Goal: Task Accomplishment & Management: Complete application form

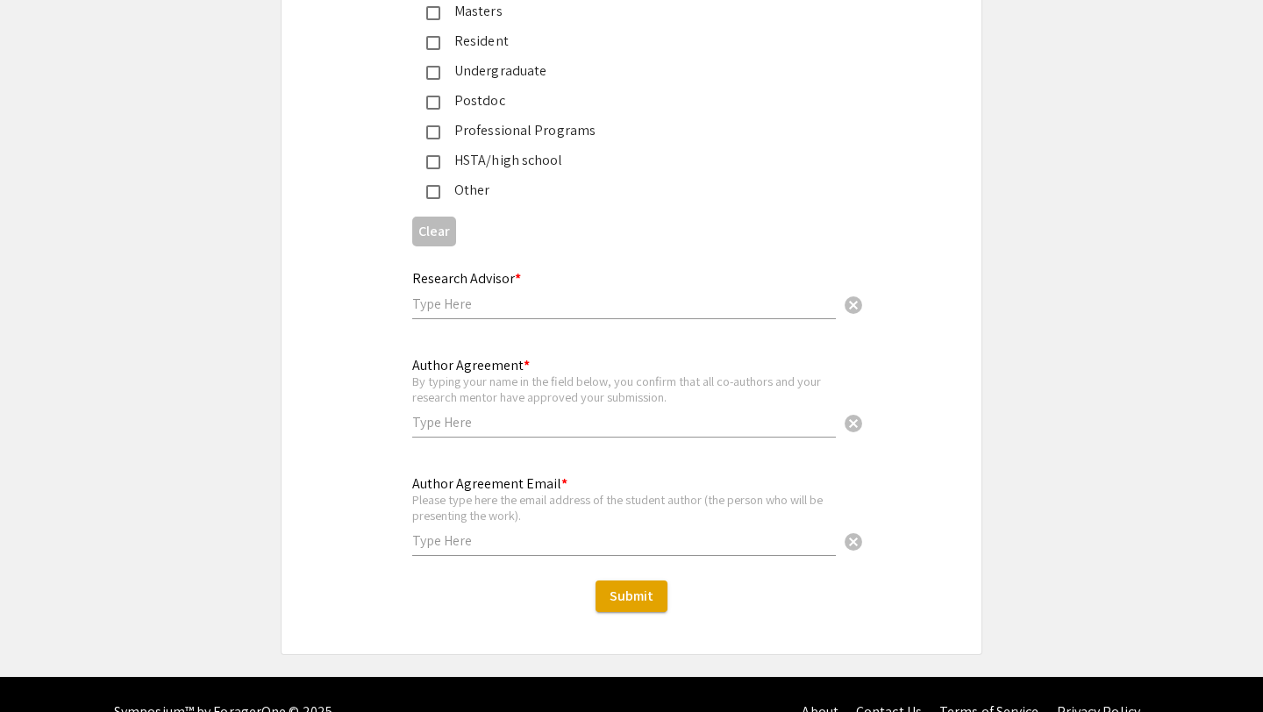
scroll to position [4286, 0]
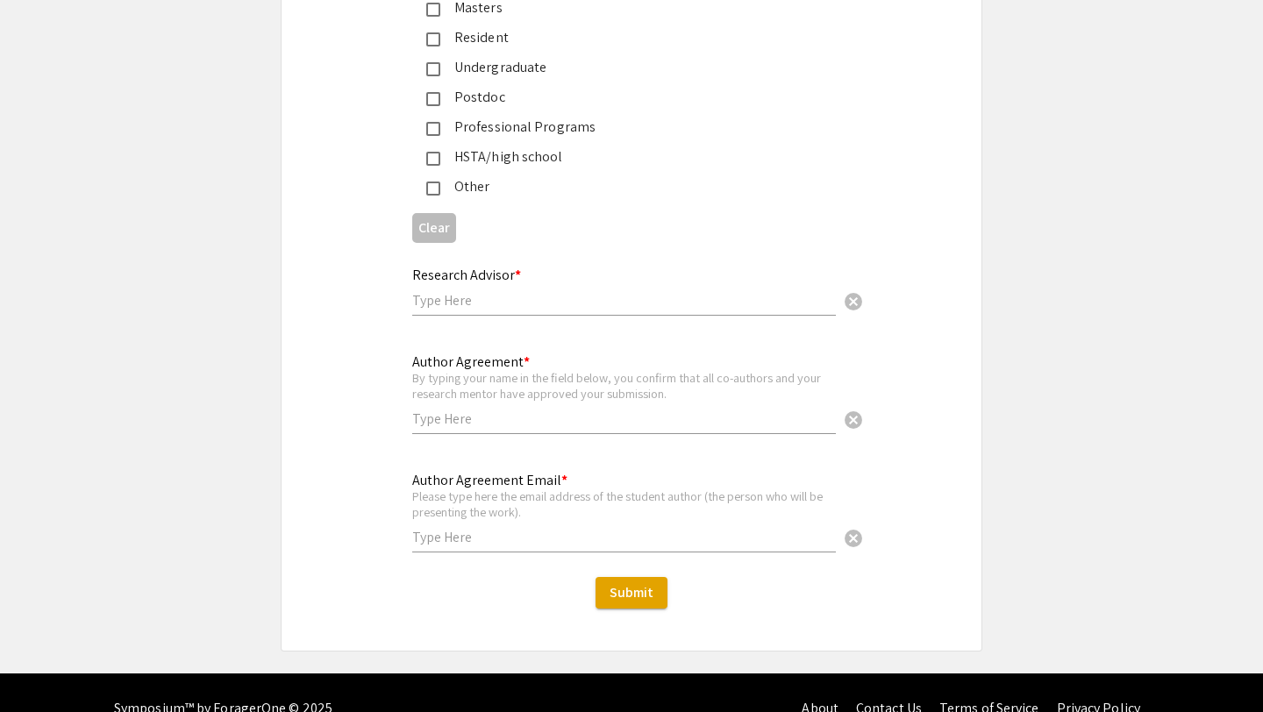
click at [571, 528] on input "text" at bounding box center [624, 537] width 424 height 18
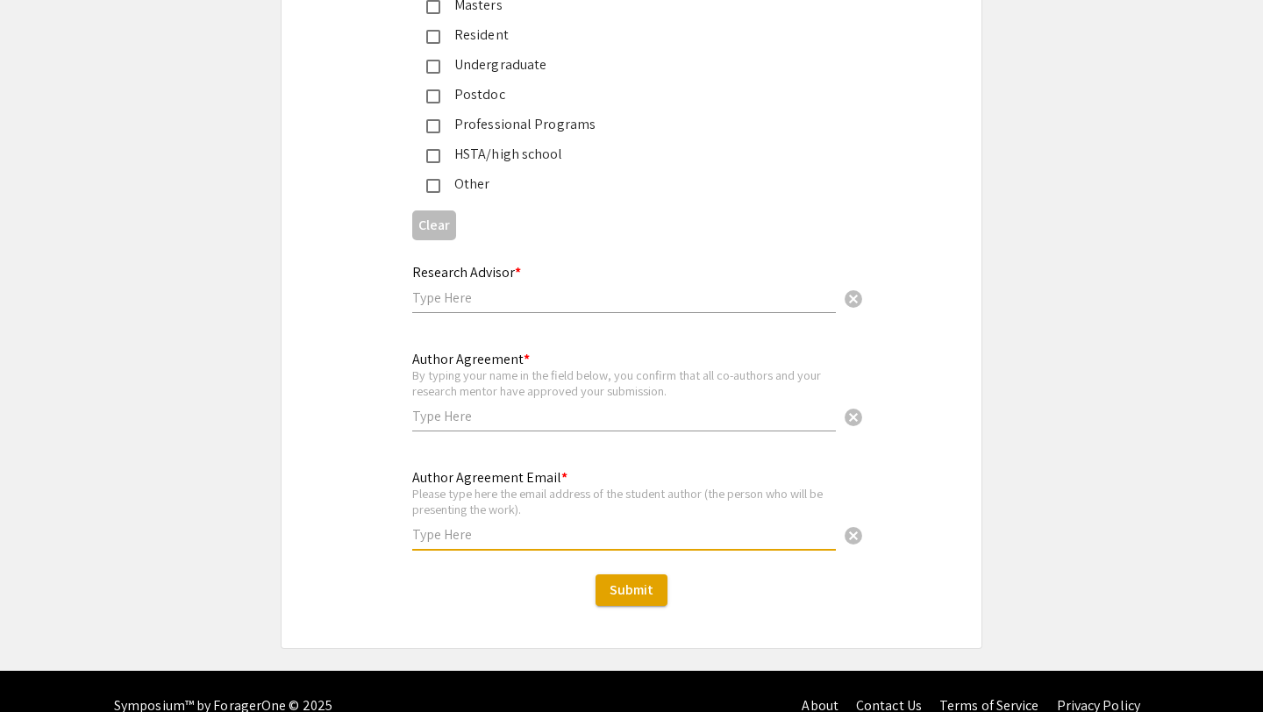
scroll to position [4308, 0]
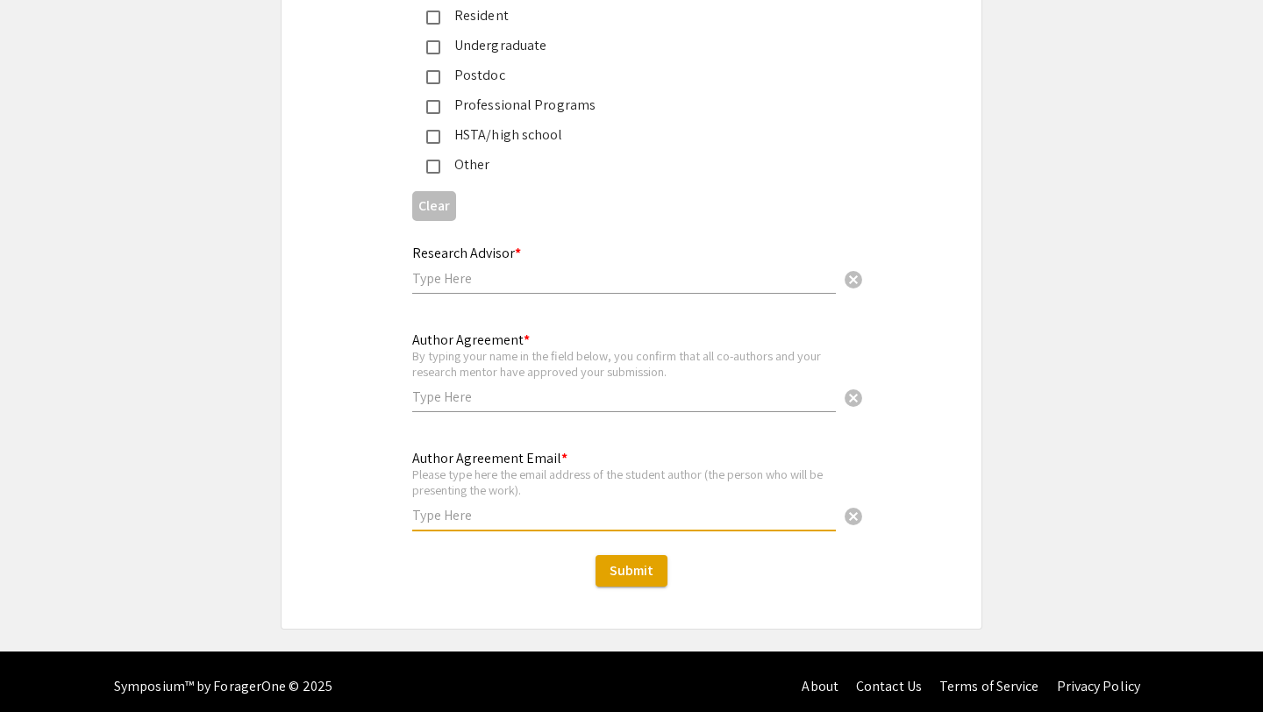
click at [560, 494] on div "Author Agreement Email * Please type here the email address of the student auth…" at bounding box center [624, 481] width 424 height 97
click at [553, 491] on div "Author Agreement Email * Please type here the email address of the student auth…" at bounding box center [624, 481] width 424 height 97
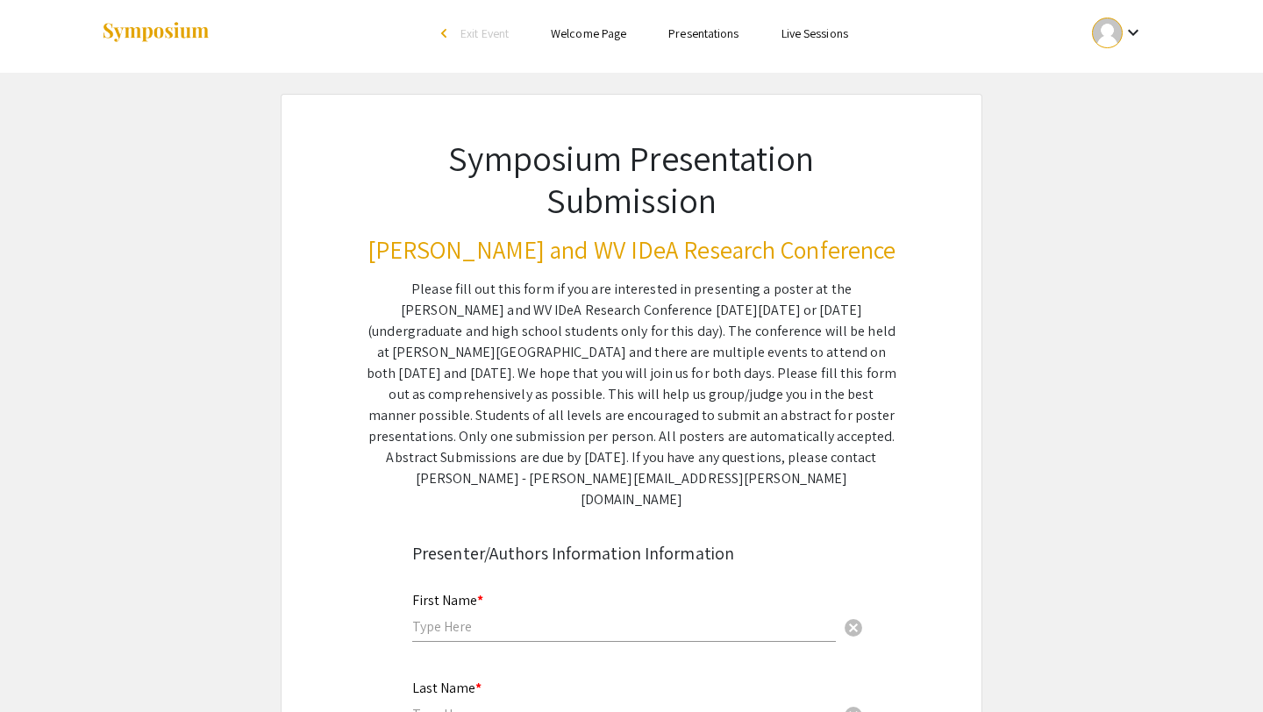
scroll to position [0, 0]
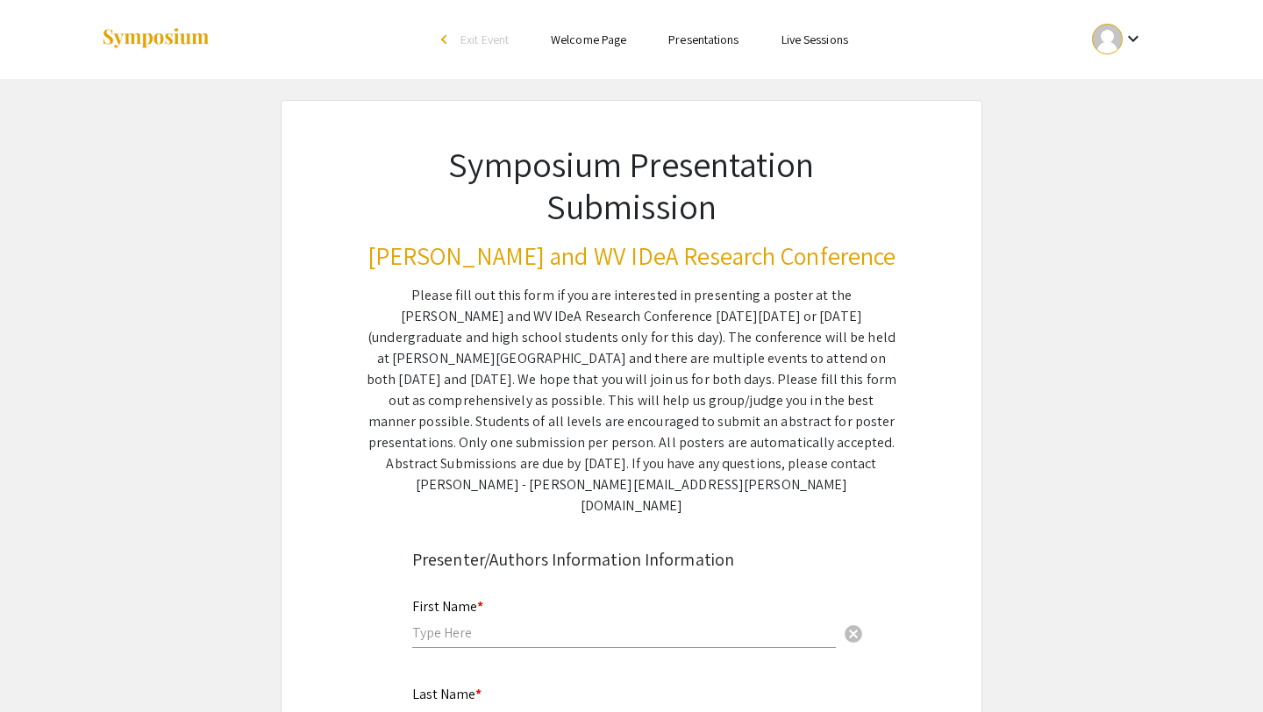
click at [591, 50] on ul "Skip navigation arrow_back_ios Exit Event Welcome Page Presentations Live Sessi…" at bounding box center [631, 39] width 350 height 79
click at [603, 32] on link "Welcome Page" at bounding box center [588, 40] width 75 height 16
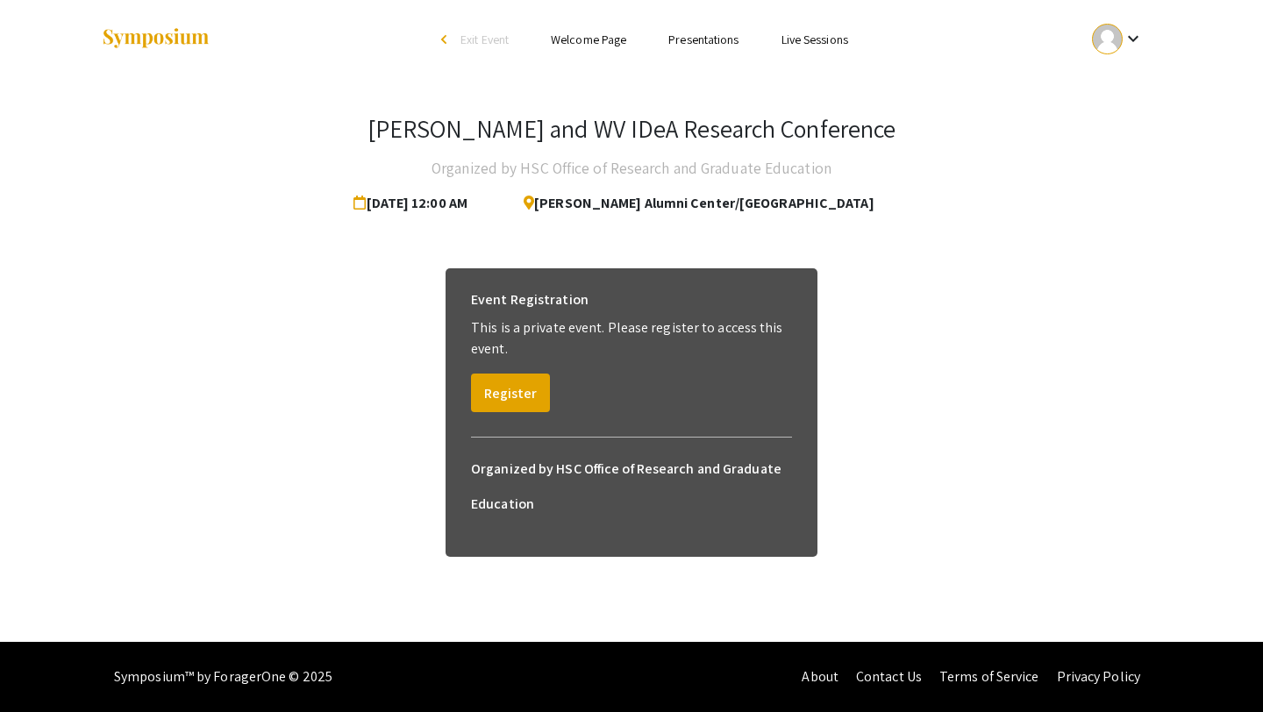
click at [688, 32] on link "Presentations" at bounding box center [703, 40] width 70 height 16
click at [690, 43] on link "Presentations" at bounding box center [703, 40] width 70 height 16
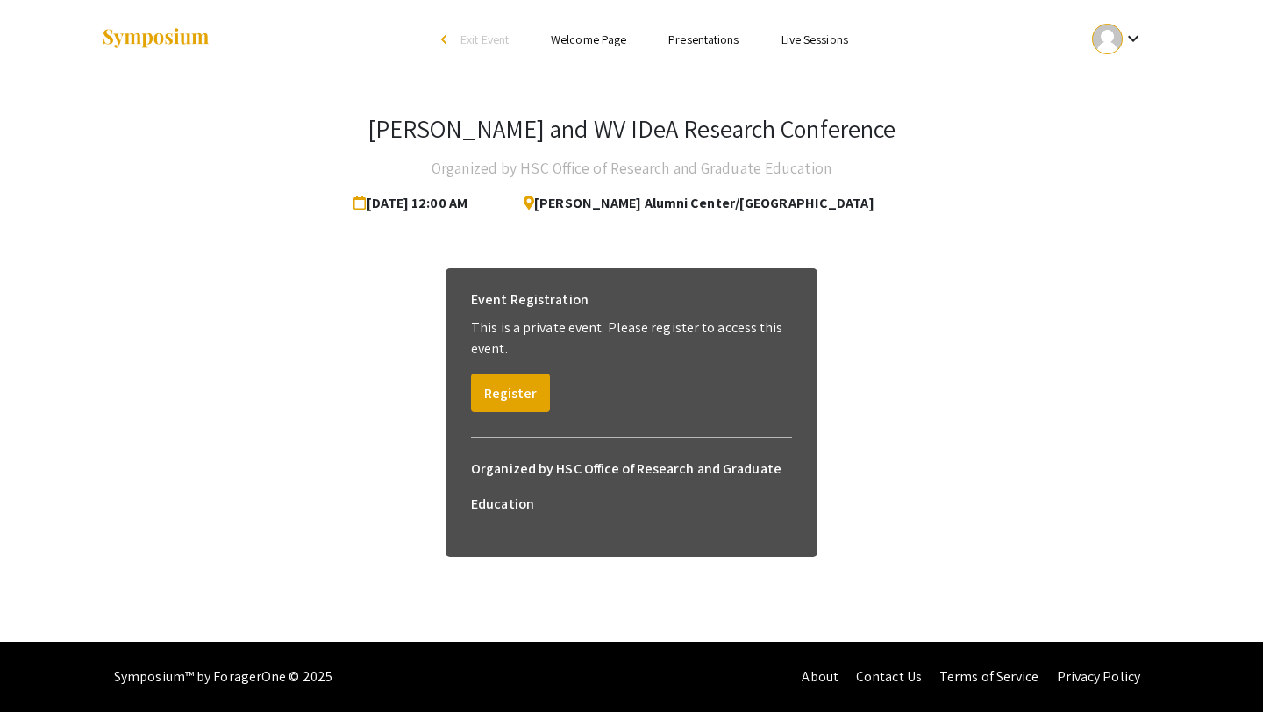
click at [690, 43] on link "Presentations" at bounding box center [703, 40] width 70 height 16
click at [718, 37] on link "Presentations" at bounding box center [703, 40] width 70 height 16
click at [512, 43] on li "arrow_back_ios Exit Event" at bounding box center [479, 39] width 101 height 21
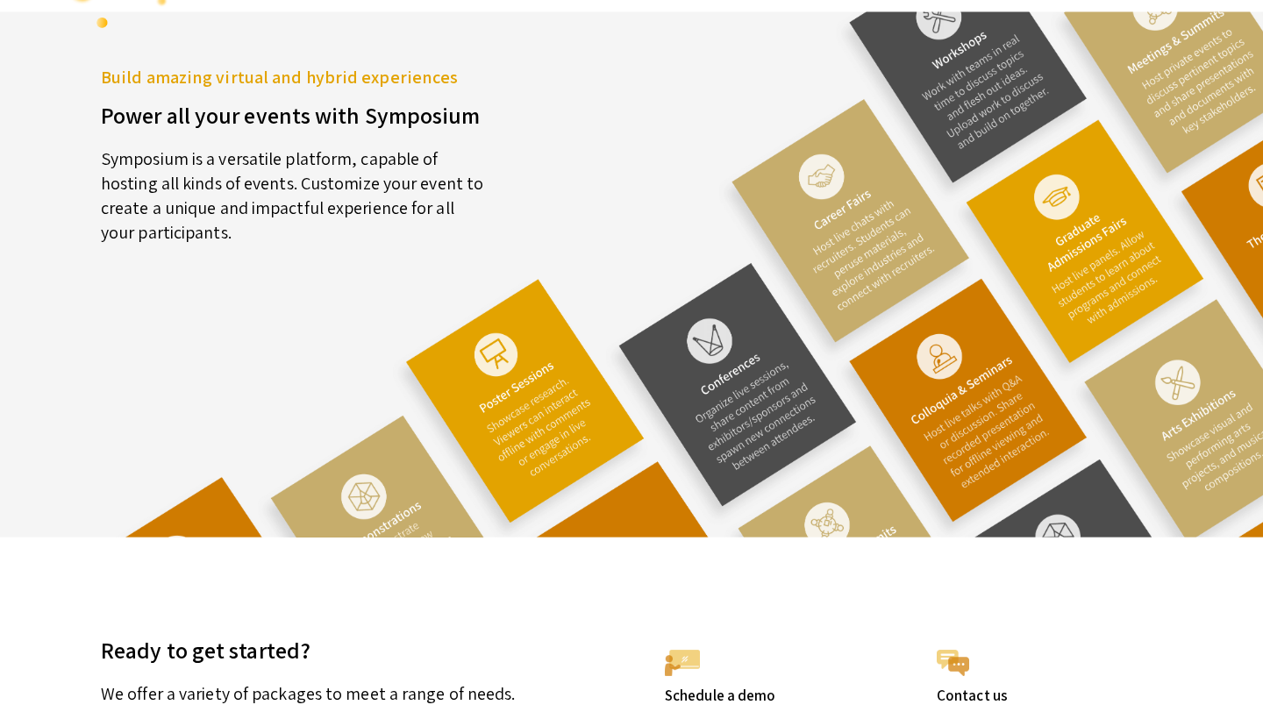
scroll to position [4833, 0]
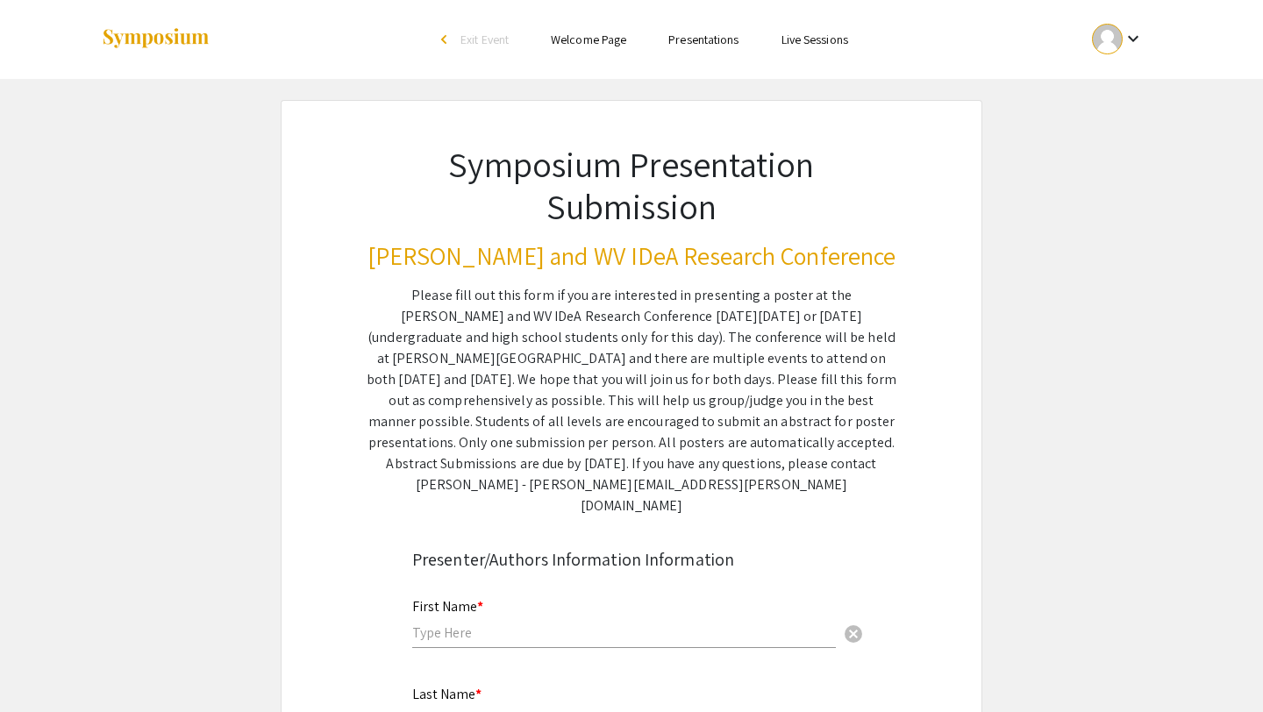
click at [609, 37] on link "Welcome Page" at bounding box center [588, 40] width 75 height 16
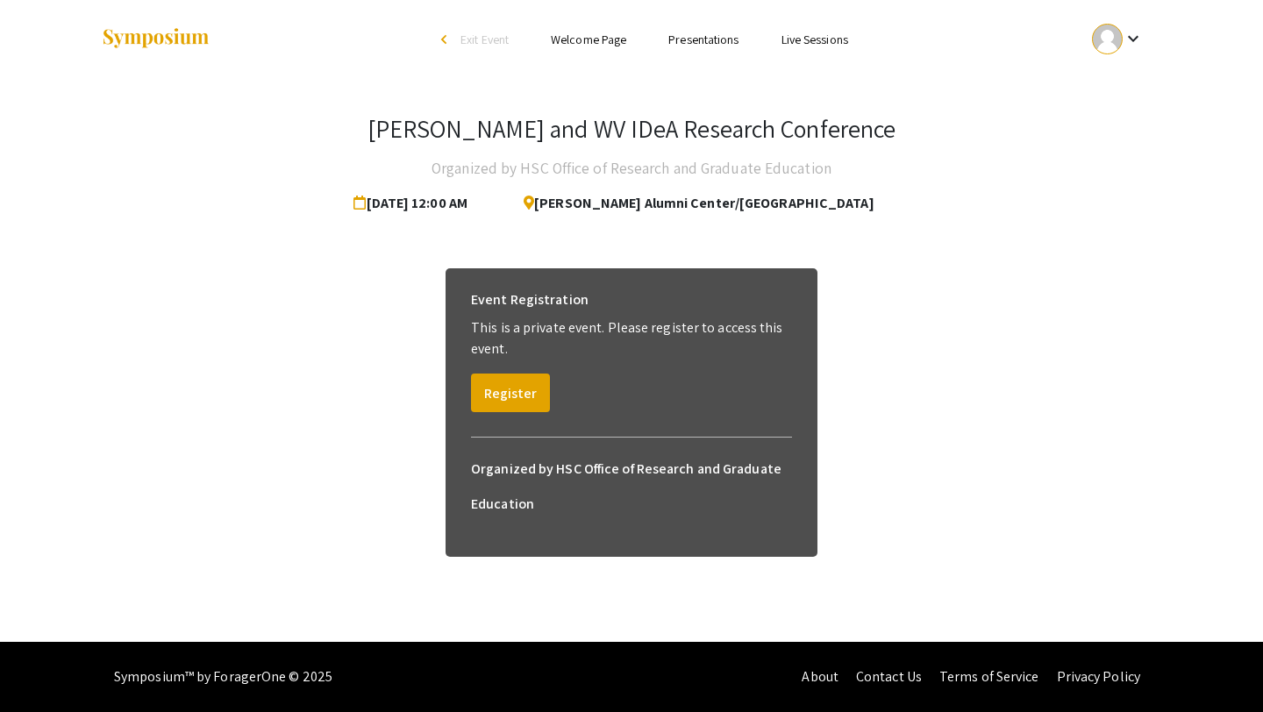
click at [696, 39] on link "Presentations" at bounding box center [703, 40] width 70 height 16
click at [808, 40] on link "Live Sessions" at bounding box center [814, 40] width 67 height 16
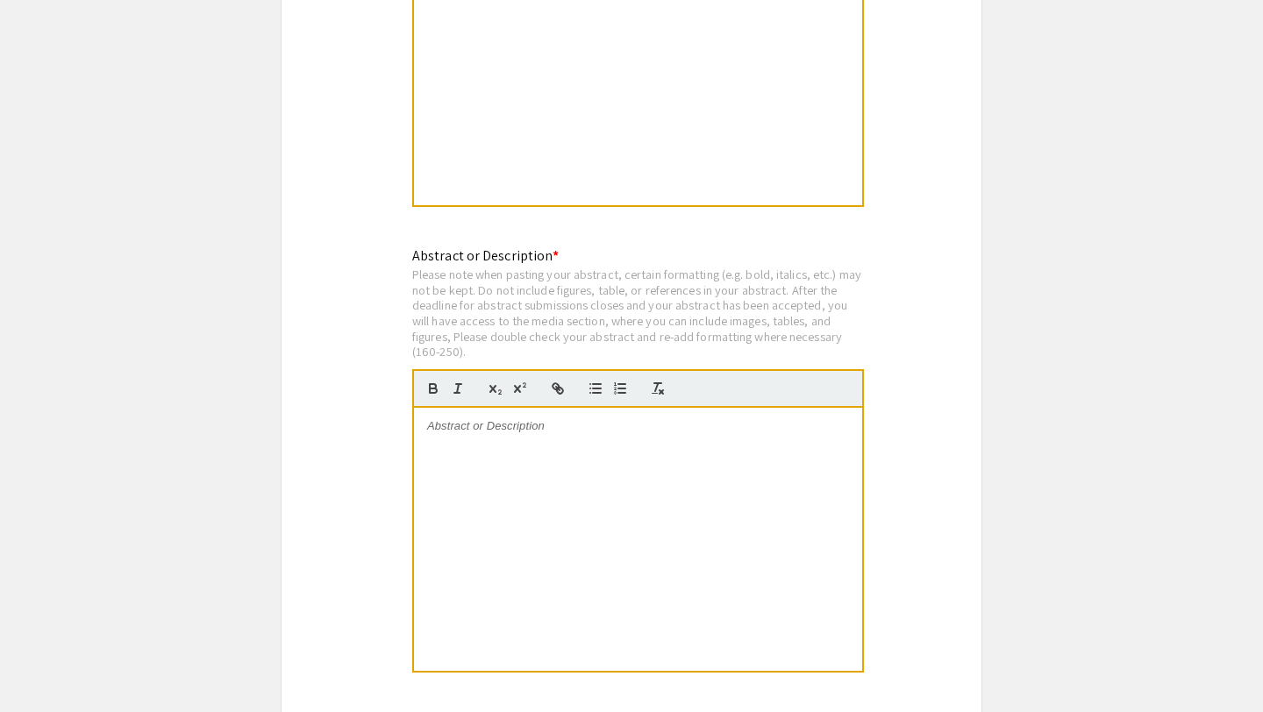
scroll to position [3306, 0]
